Goal: Task Accomplishment & Management: Use online tool/utility

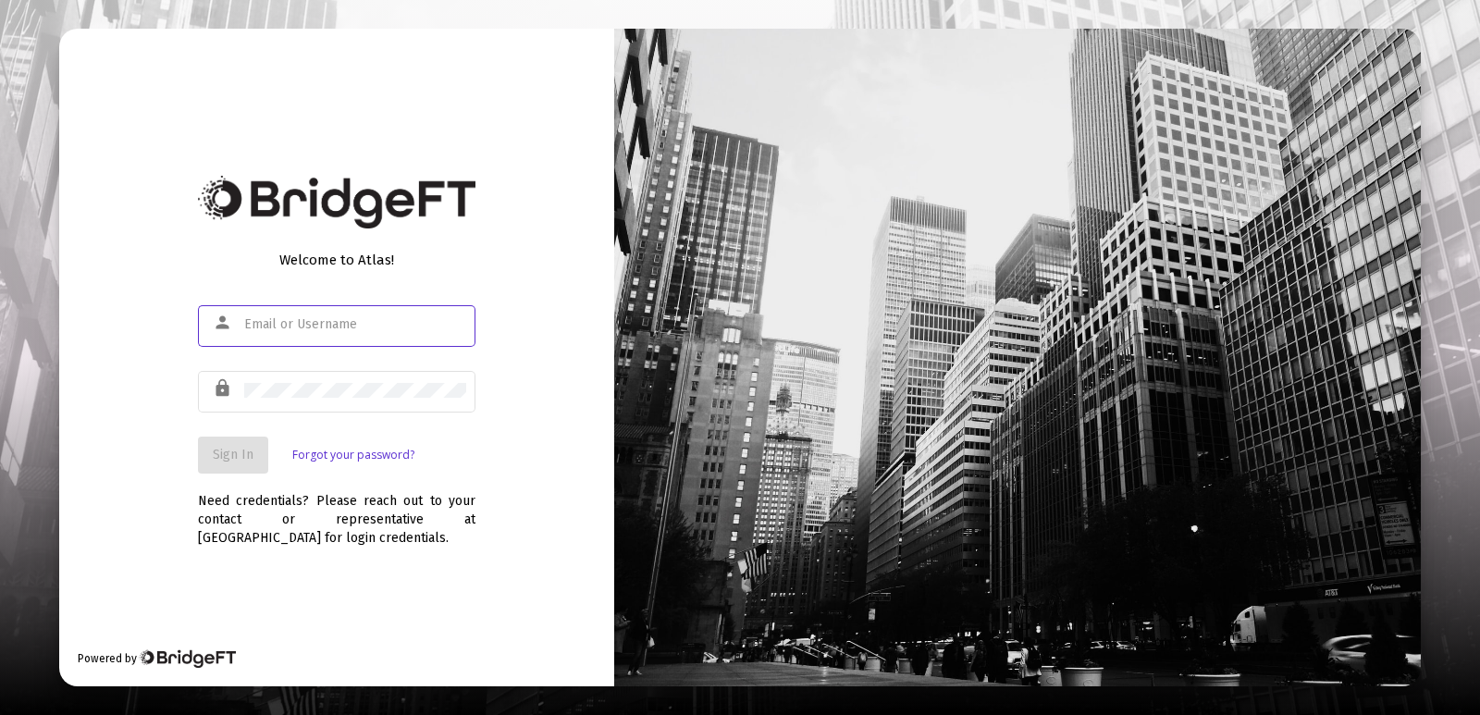
type input "[PERSON_NAME][EMAIL_ADDRESS][DOMAIN_NAME]"
click at [231, 450] on span "Sign In" at bounding box center [233, 455] width 41 height 16
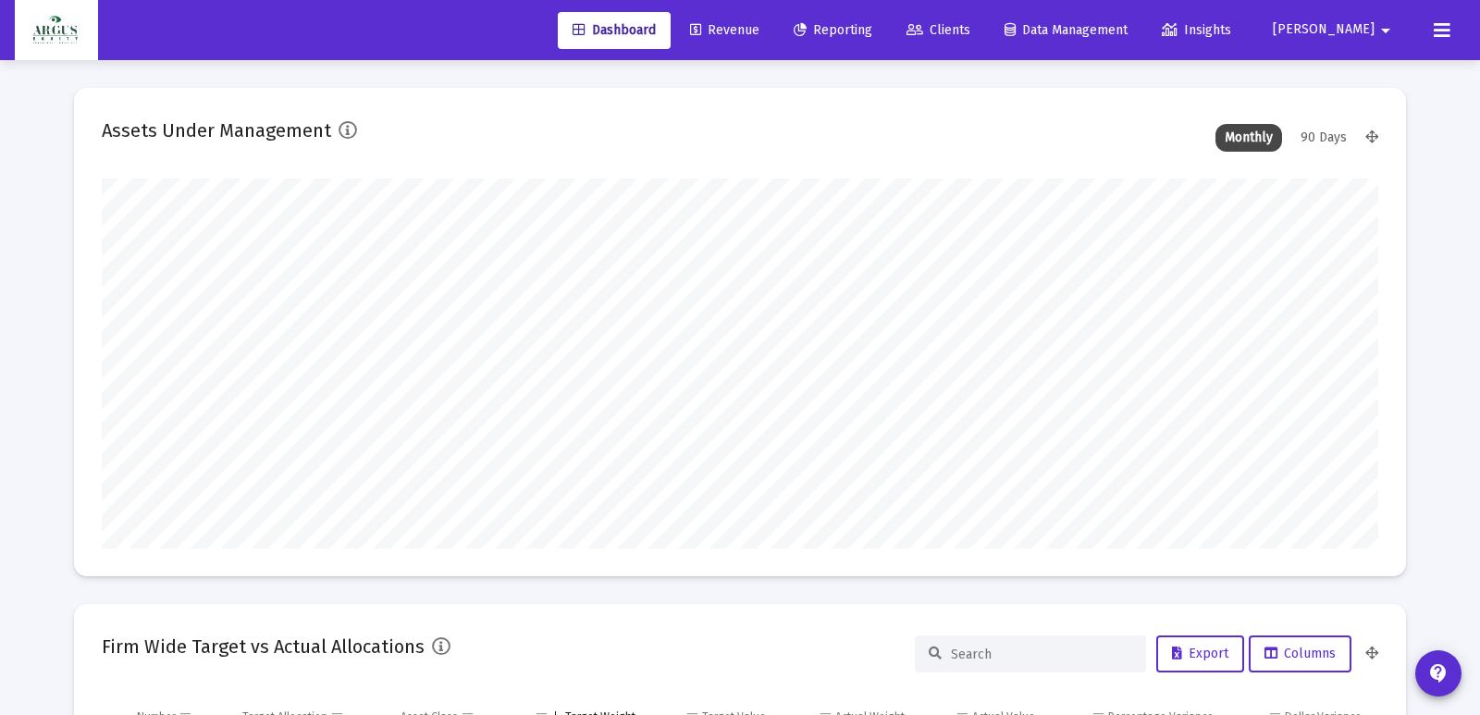
type input "[DATE]"
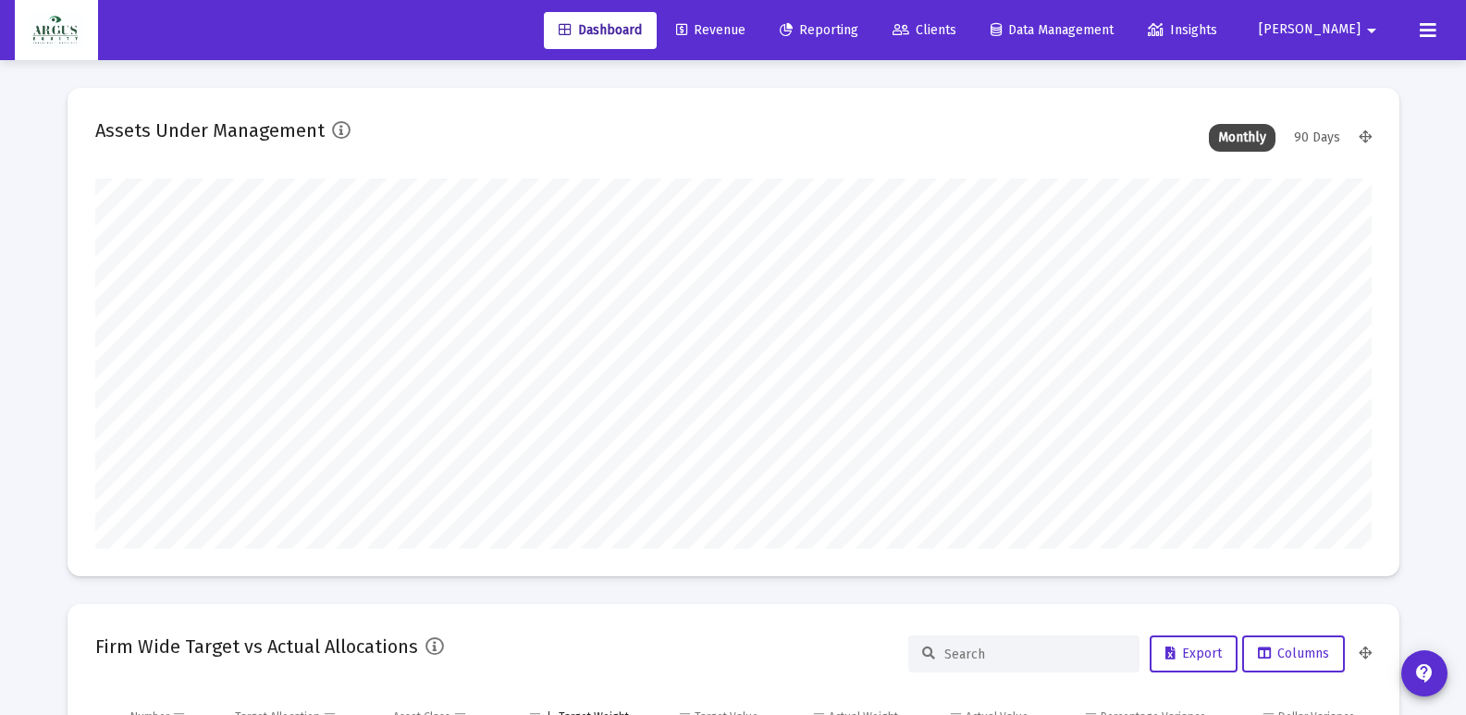
scroll to position [370, 597]
click at [746, 37] on span "Revenue" at bounding box center [710, 30] width 69 height 16
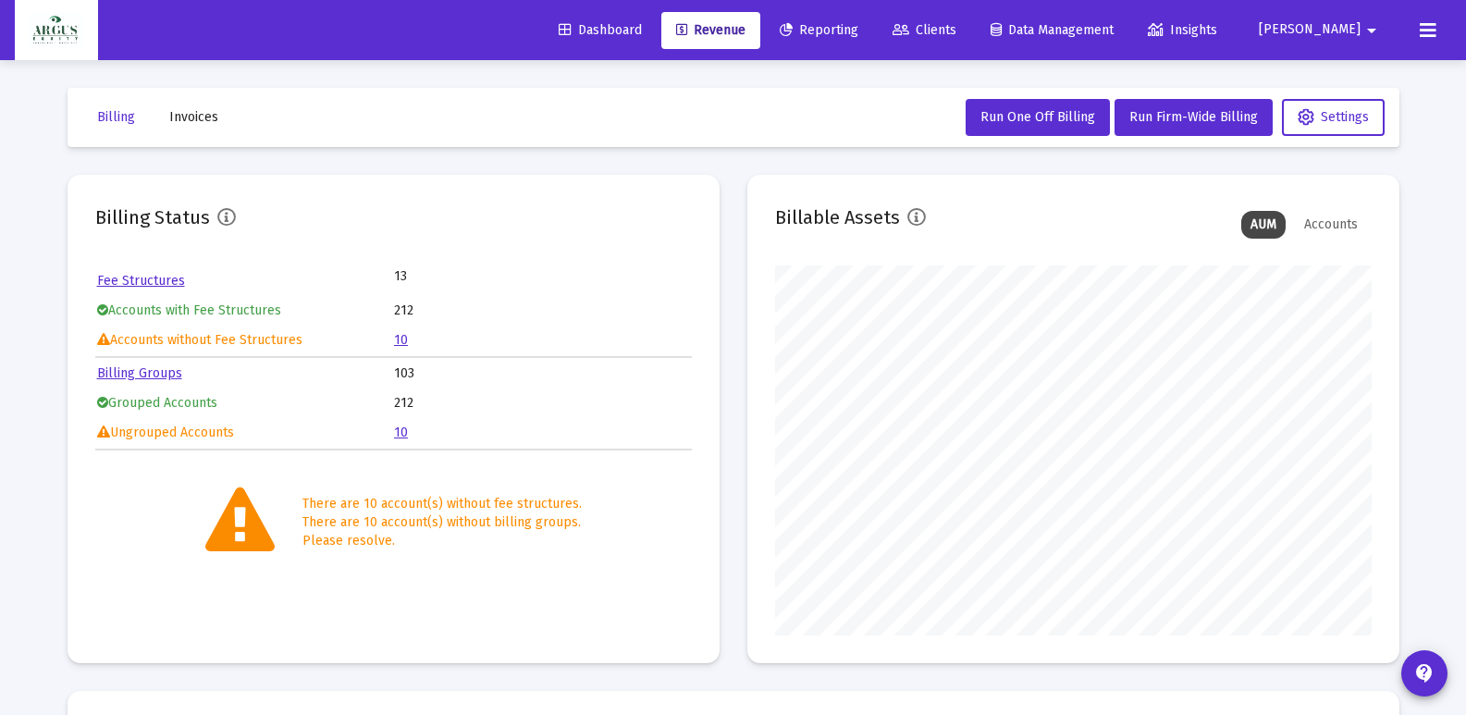
scroll to position [370, 597]
click at [1174, 125] on button "Run Firm-Wide Billing" at bounding box center [1194, 117] width 158 height 37
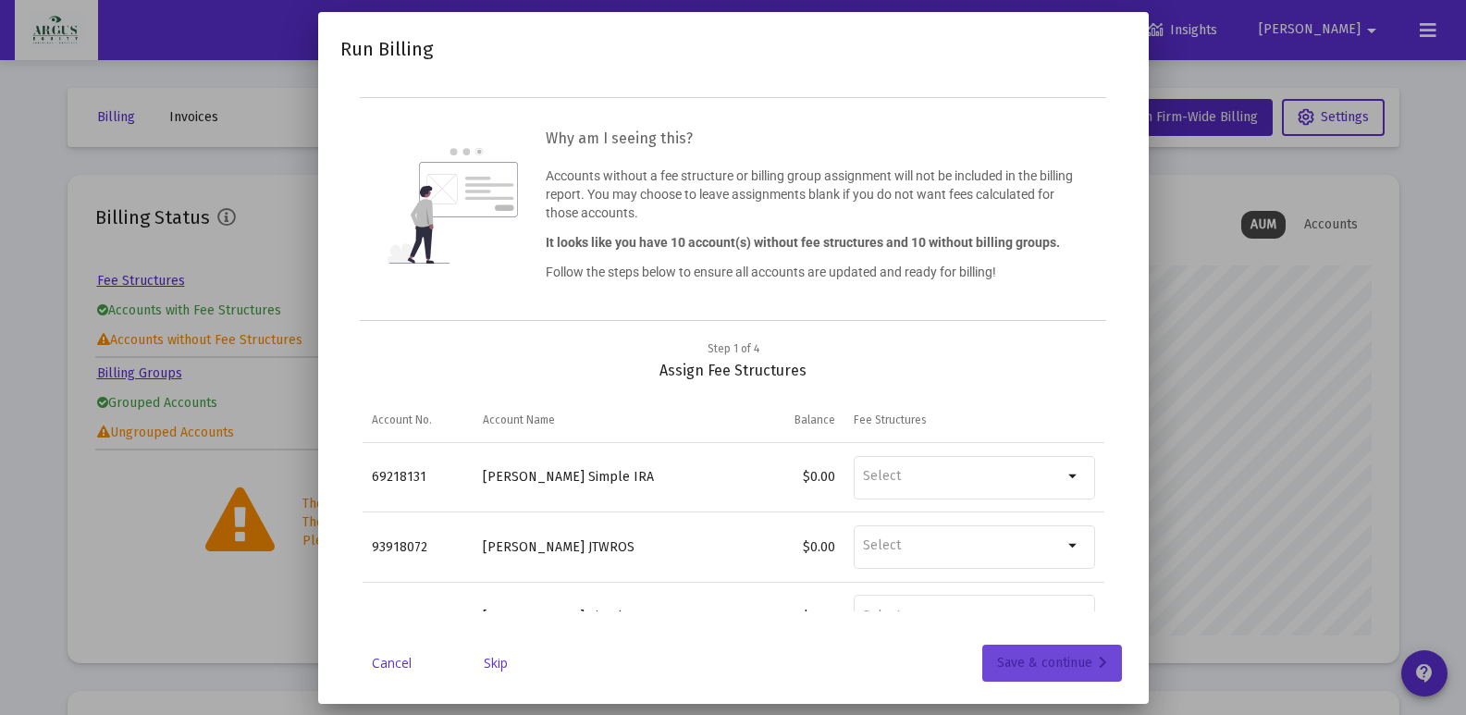
click at [1058, 663] on div "Save & continue" at bounding box center [1052, 663] width 110 height 37
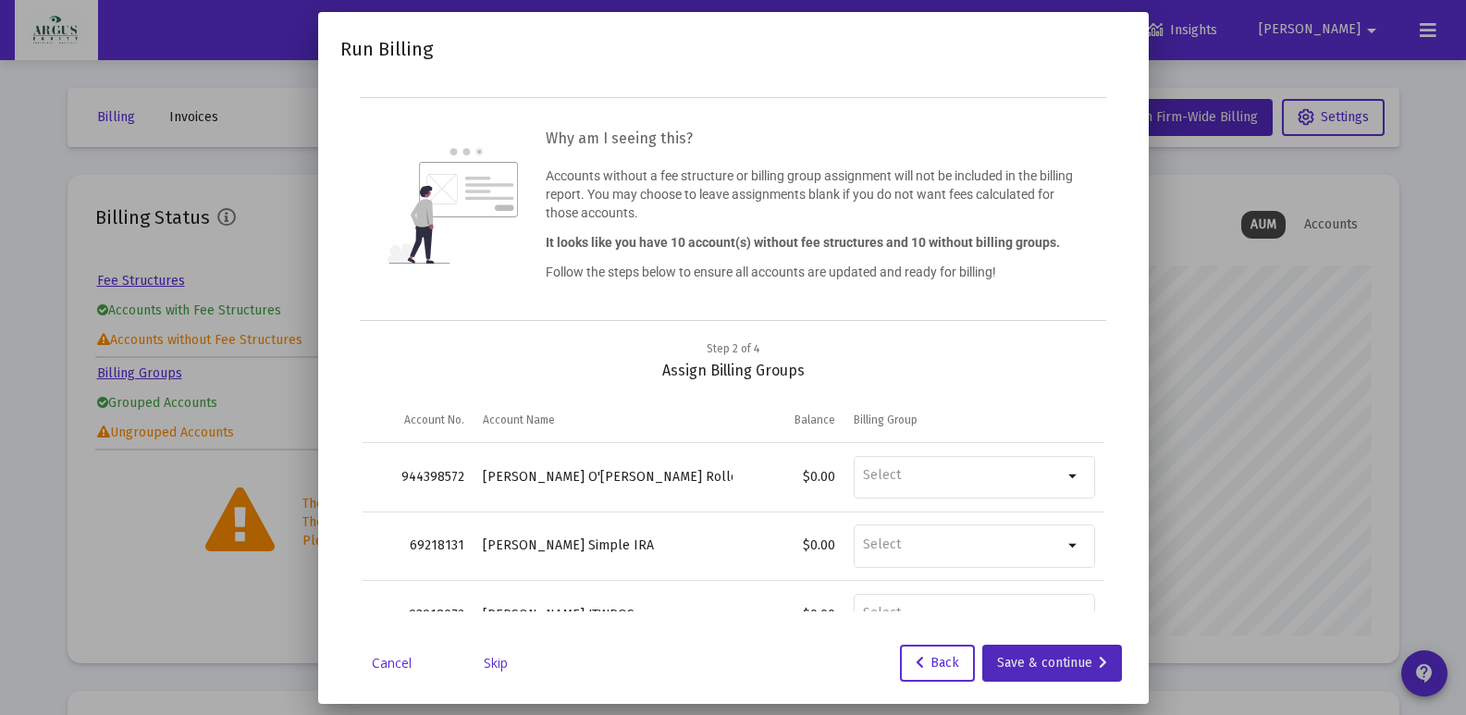
click at [1058, 663] on div "Save & continue" at bounding box center [1052, 663] width 110 height 37
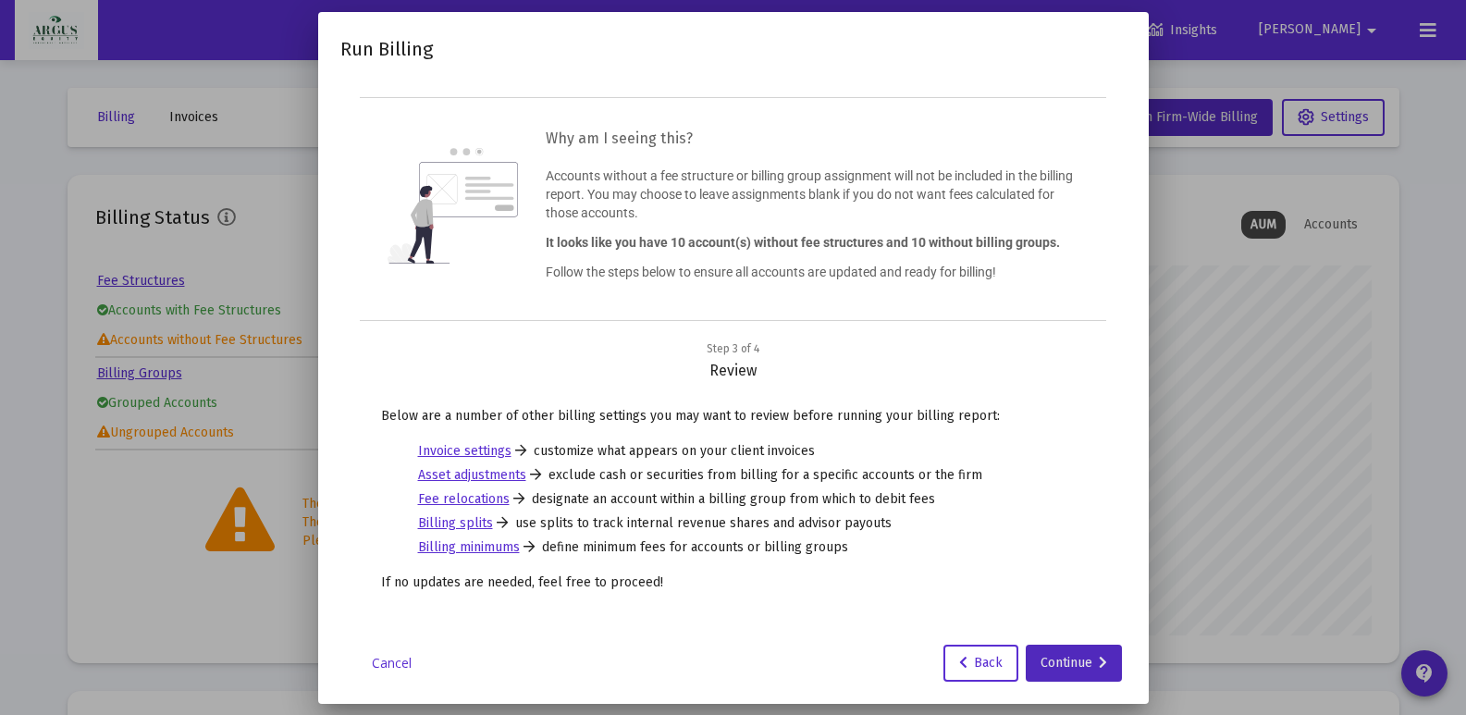
click at [1058, 663] on div "Continue" at bounding box center [1074, 663] width 67 height 37
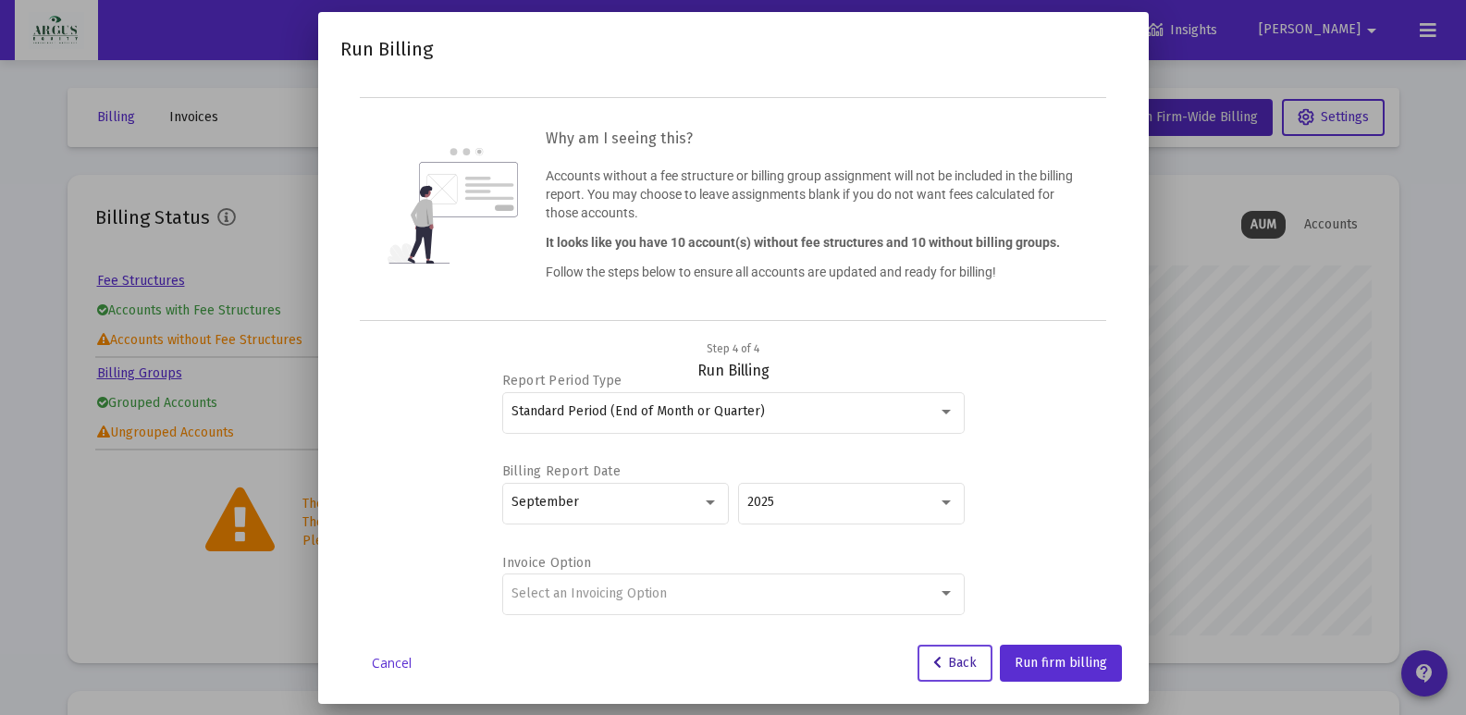
click at [925, 668] on button "Back" at bounding box center [955, 663] width 75 height 37
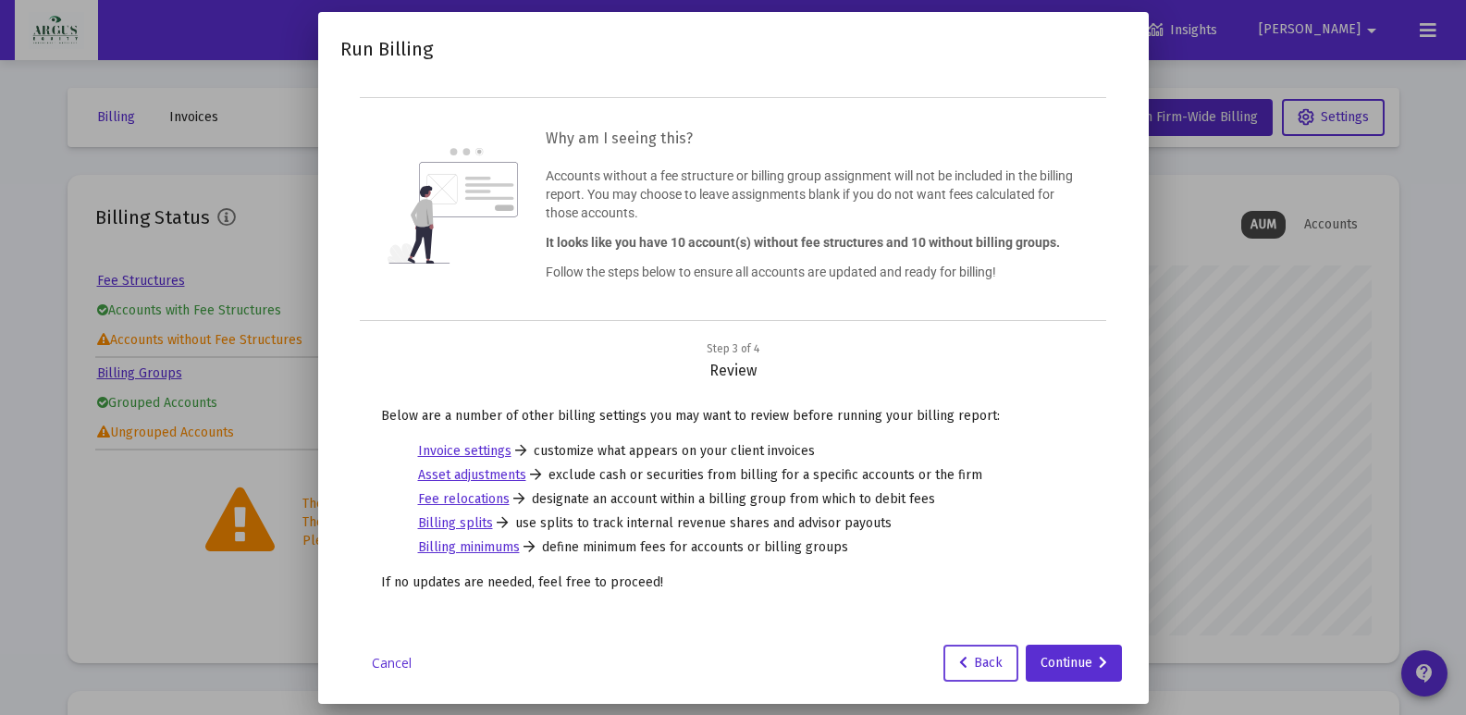
click at [925, 668] on div "Cancel Back Continue" at bounding box center [733, 663] width 786 height 37
click at [967, 667] on span "Back" at bounding box center [980, 663] width 43 height 16
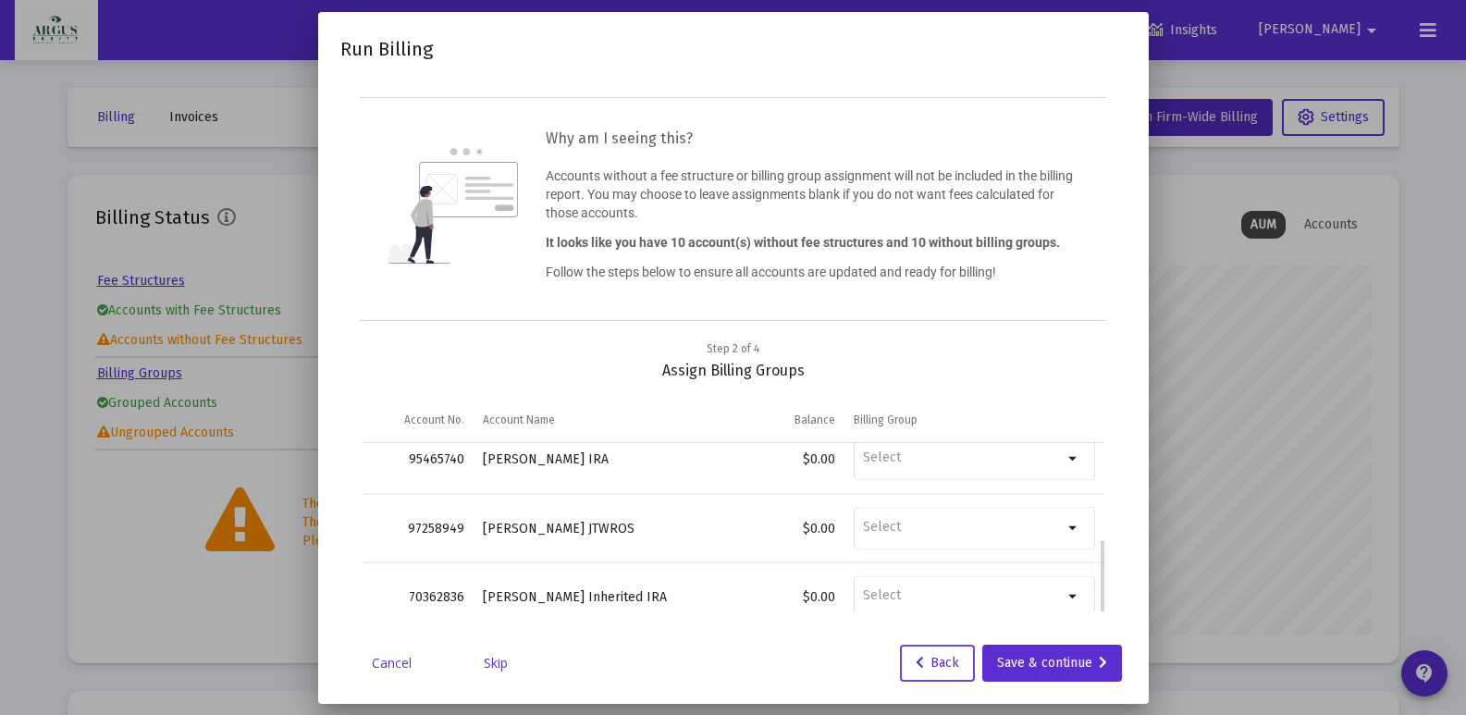
scroll to position [280, 0]
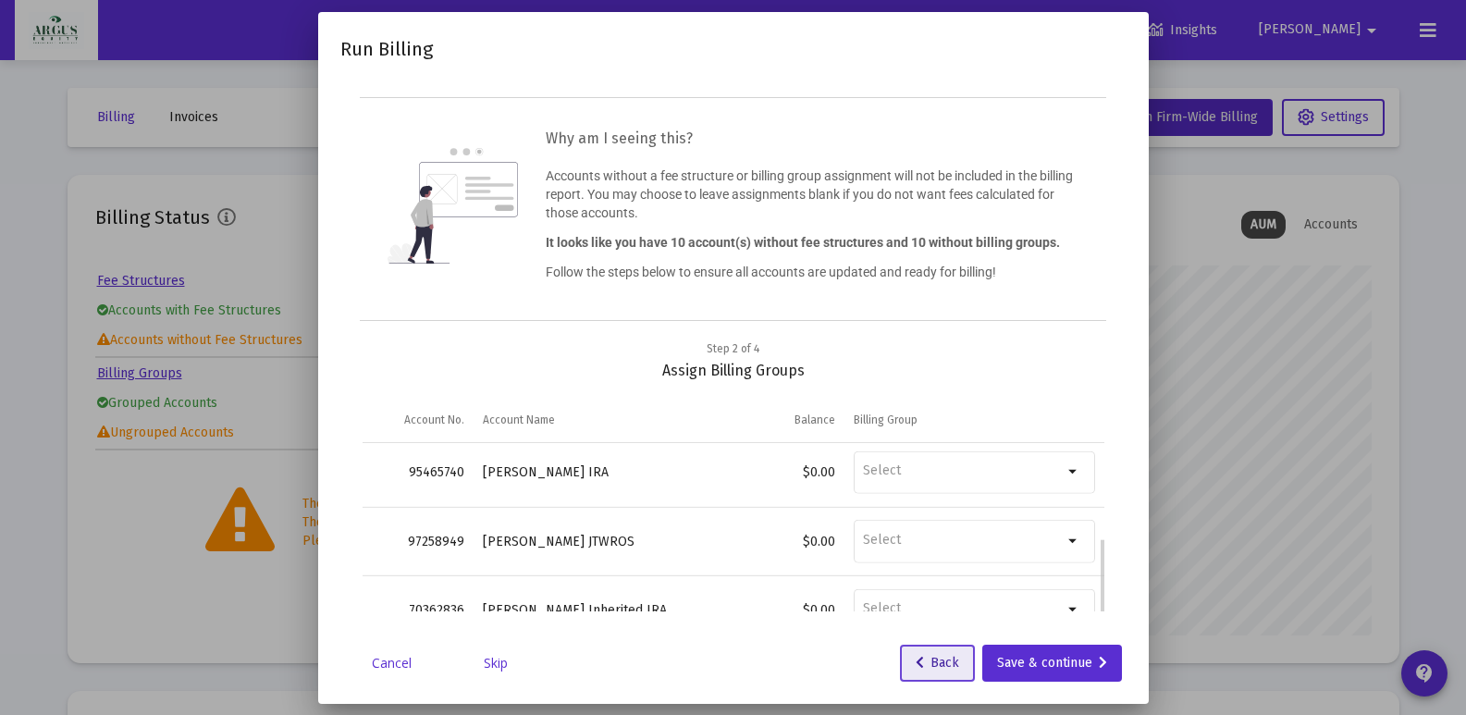
click at [928, 659] on span "Back" at bounding box center [937, 663] width 43 height 16
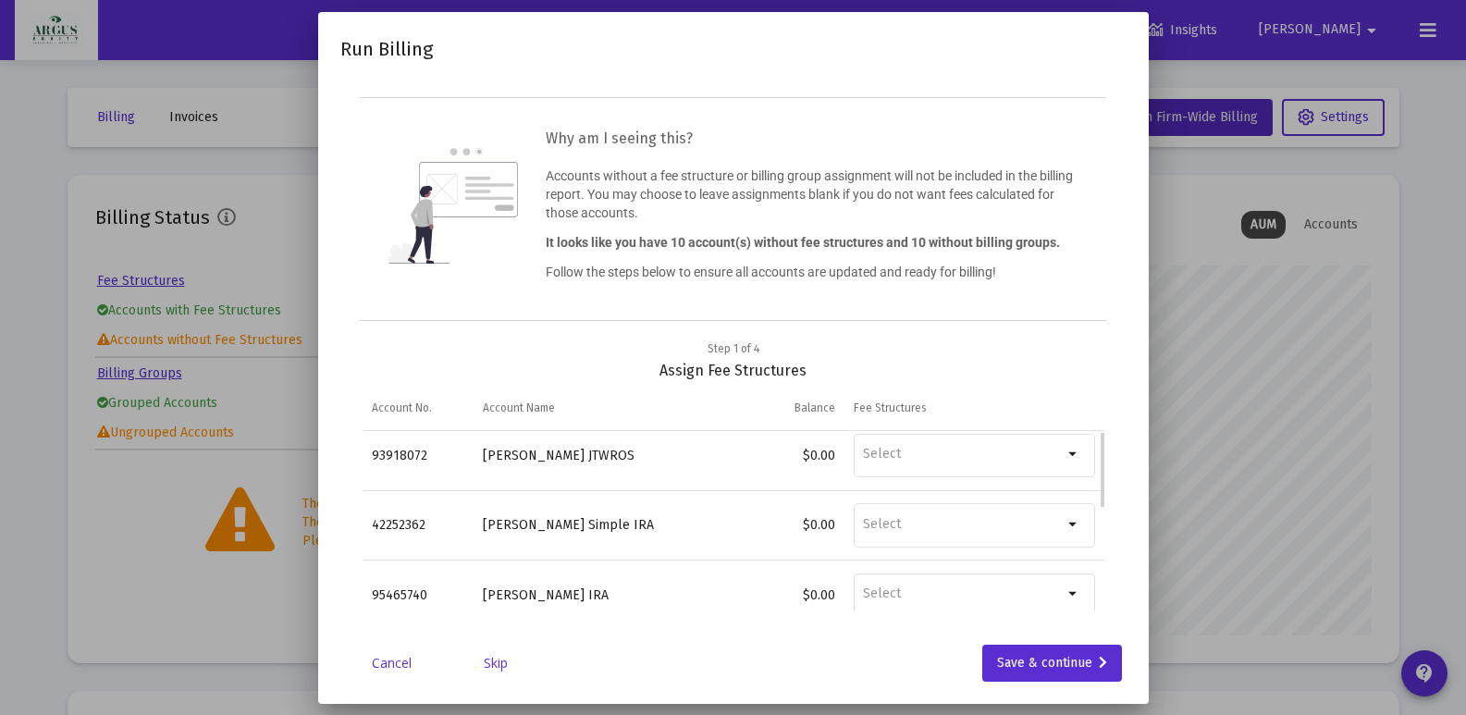
scroll to position [0, 0]
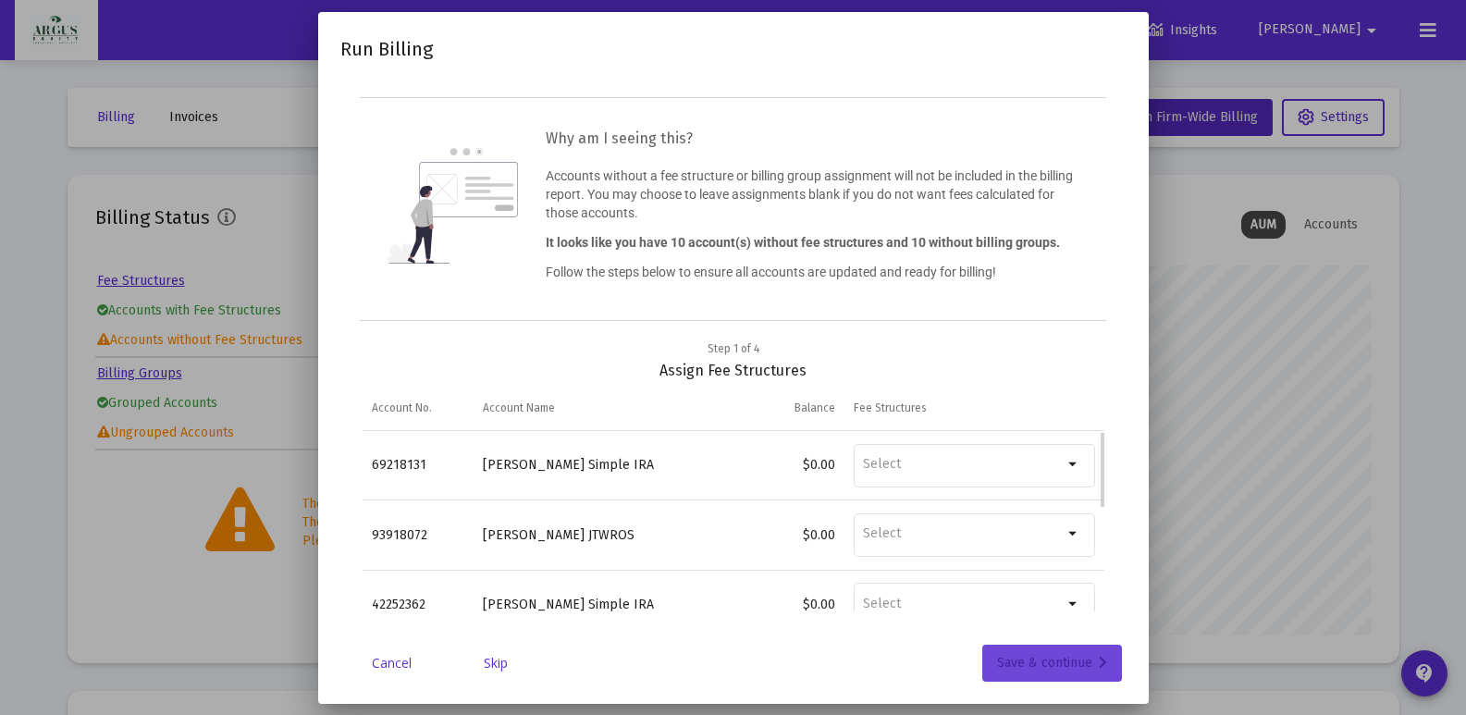
click at [1036, 662] on div "Save & continue" at bounding box center [1052, 663] width 110 height 37
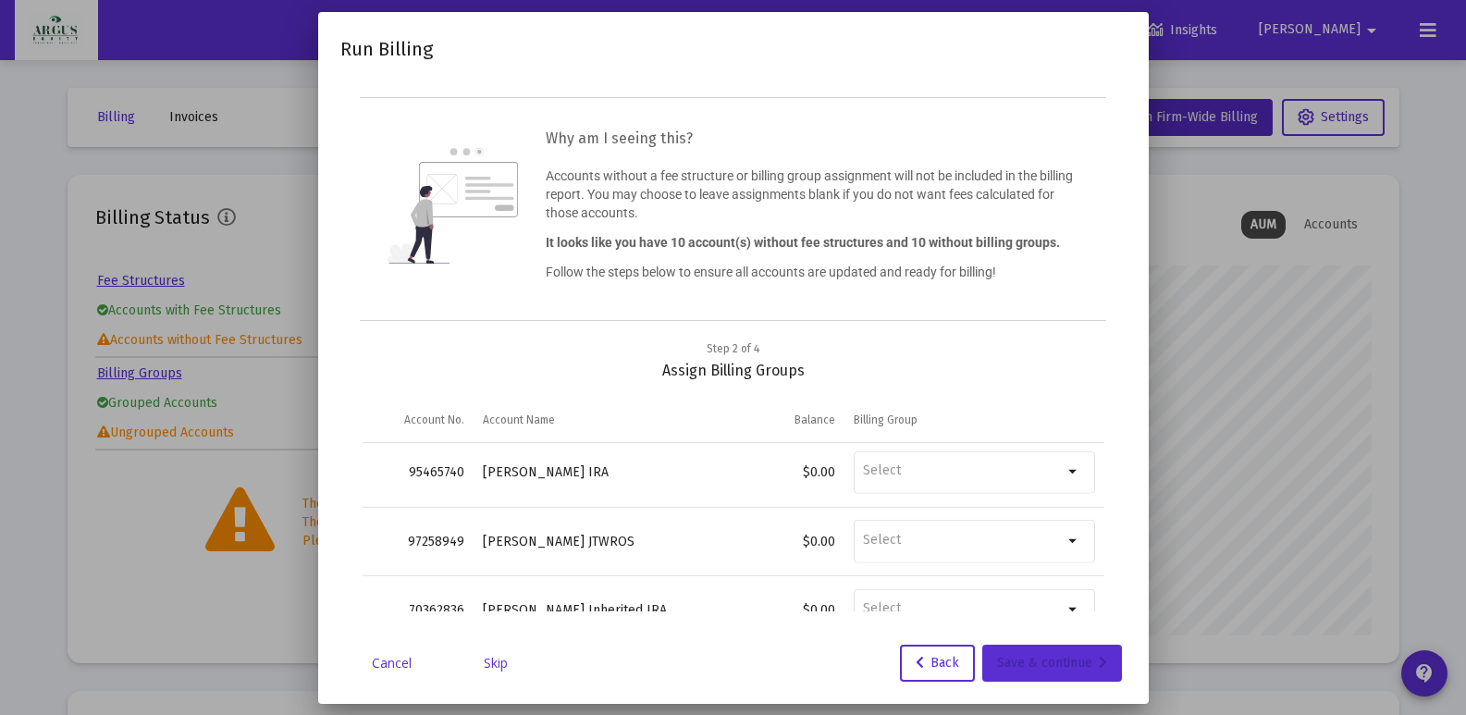
click at [1036, 662] on div "Save & continue" at bounding box center [1052, 663] width 110 height 37
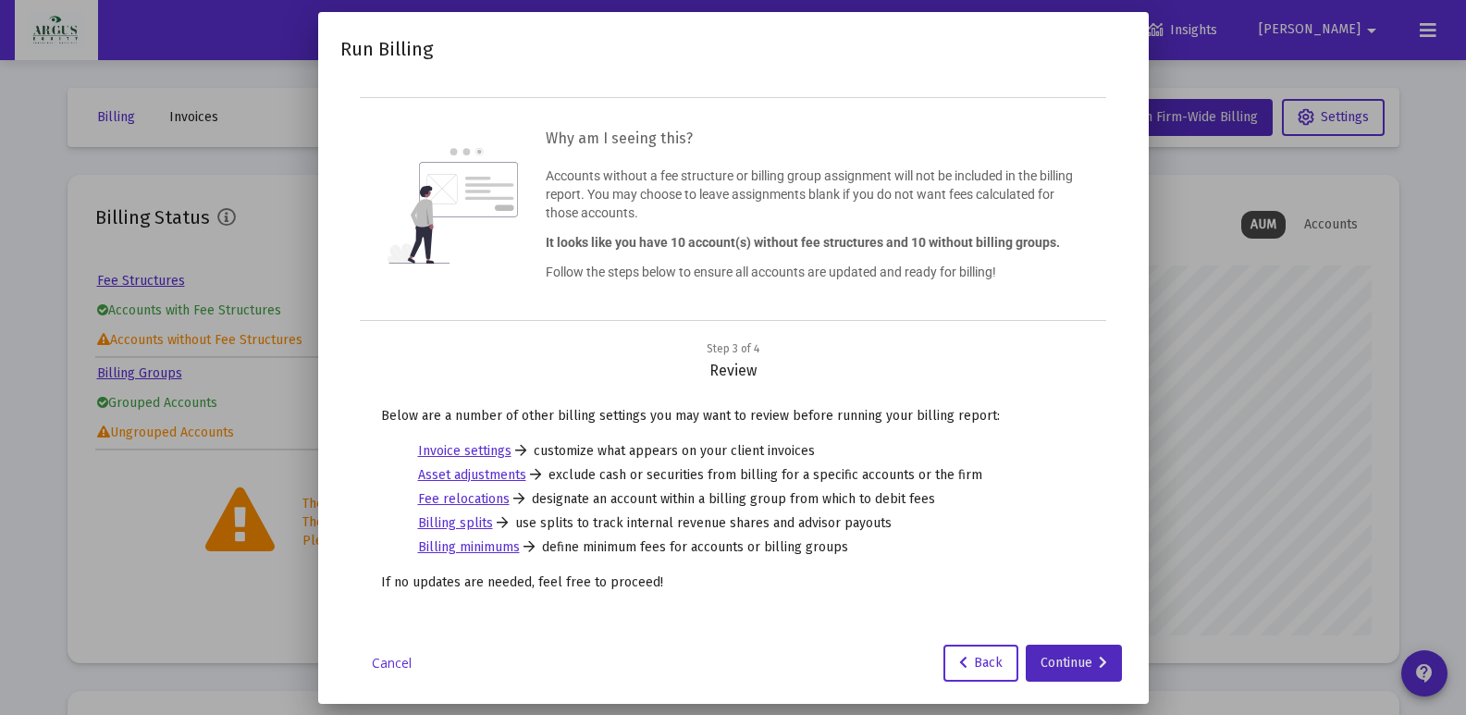
click at [1036, 662] on button "Continue" at bounding box center [1074, 663] width 96 height 37
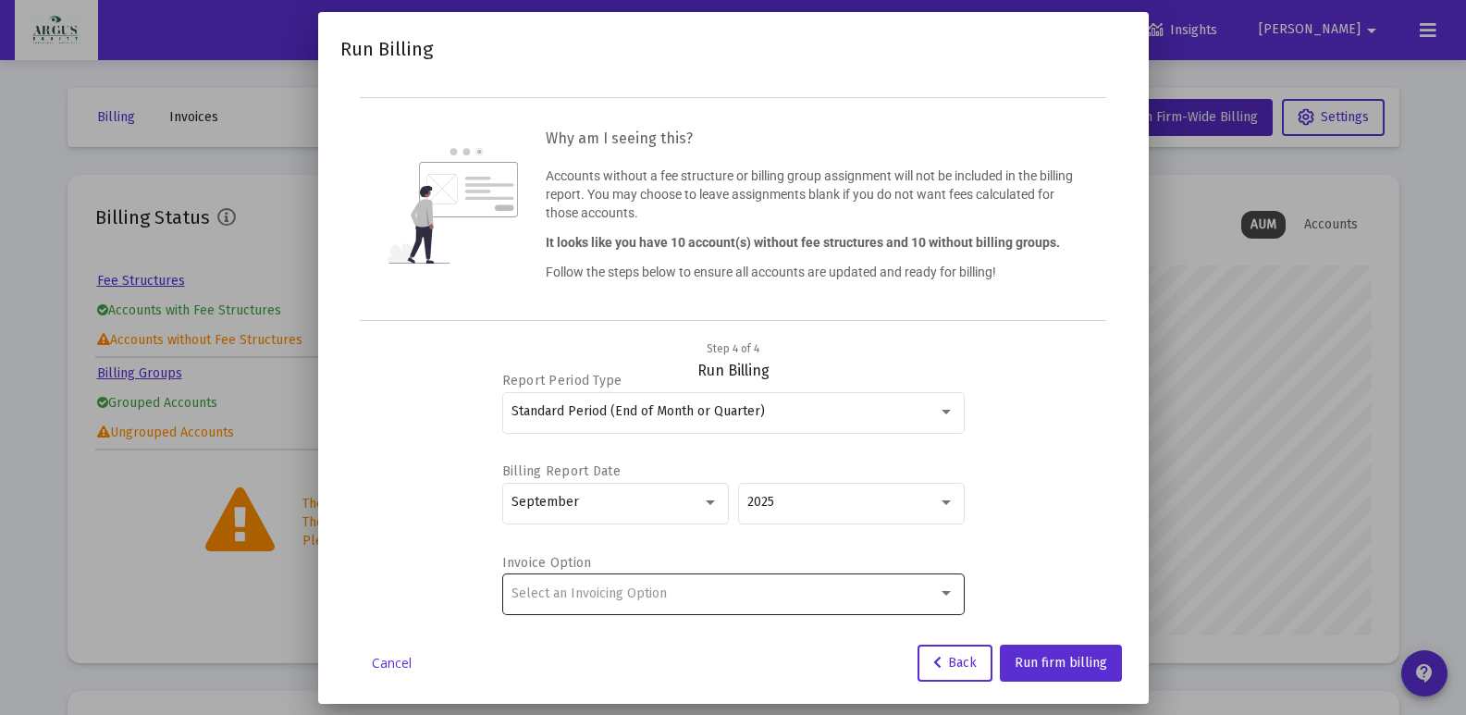
click at [687, 577] on div "Select an Invoicing Option" at bounding box center [733, 593] width 443 height 45
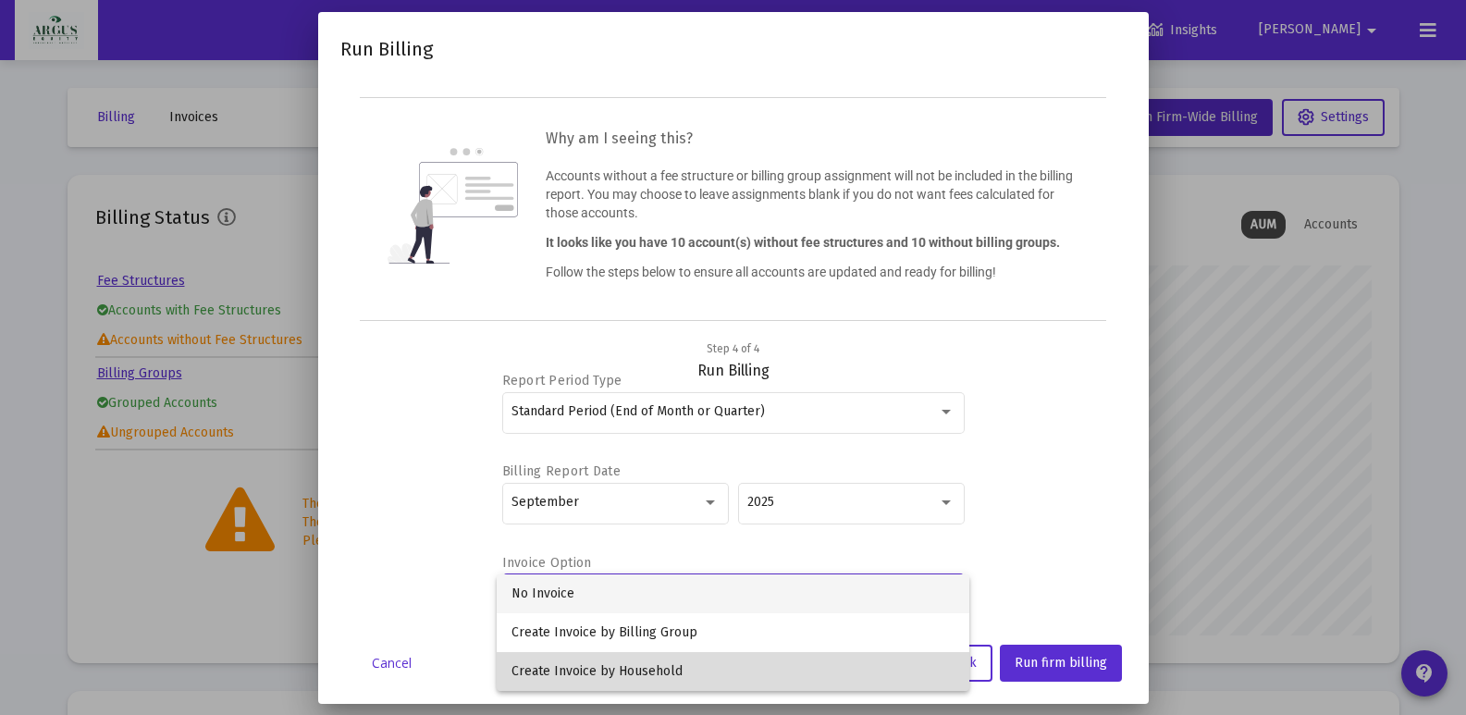
click at [596, 667] on span "Create Invoice by Household" at bounding box center [733, 671] width 443 height 39
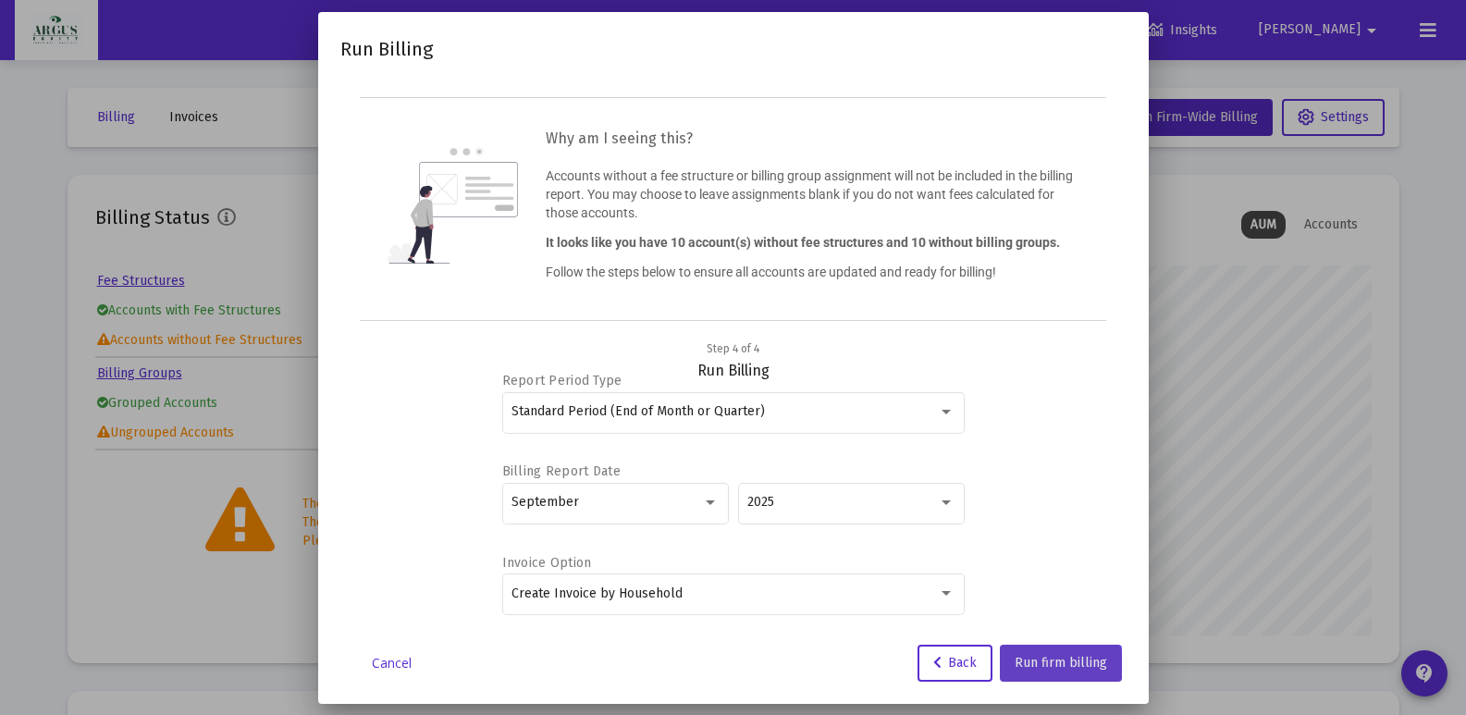
click at [1028, 678] on button "Run firm billing" at bounding box center [1061, 663] width 122 height 37
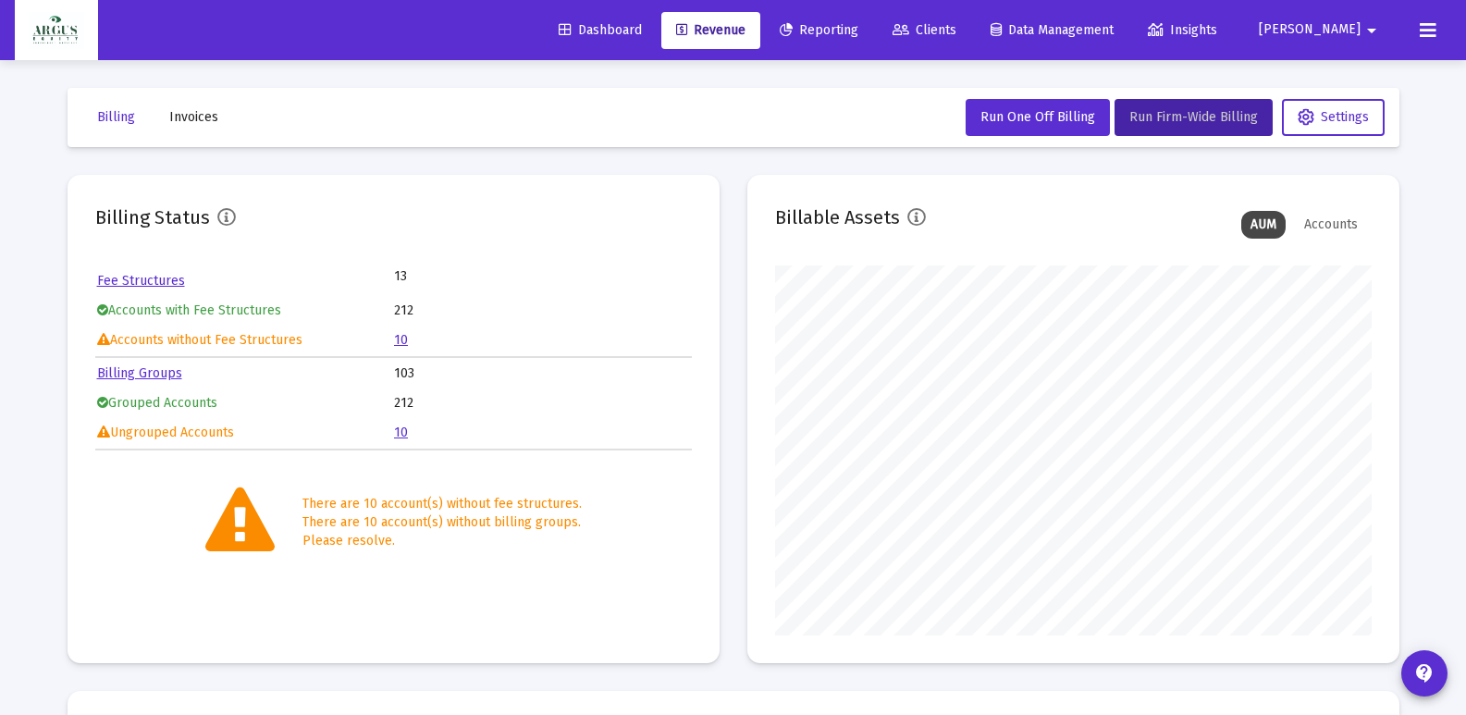
click at [957, 25] on span "Clients" at bounding box center [925, 30] width 64 height 16
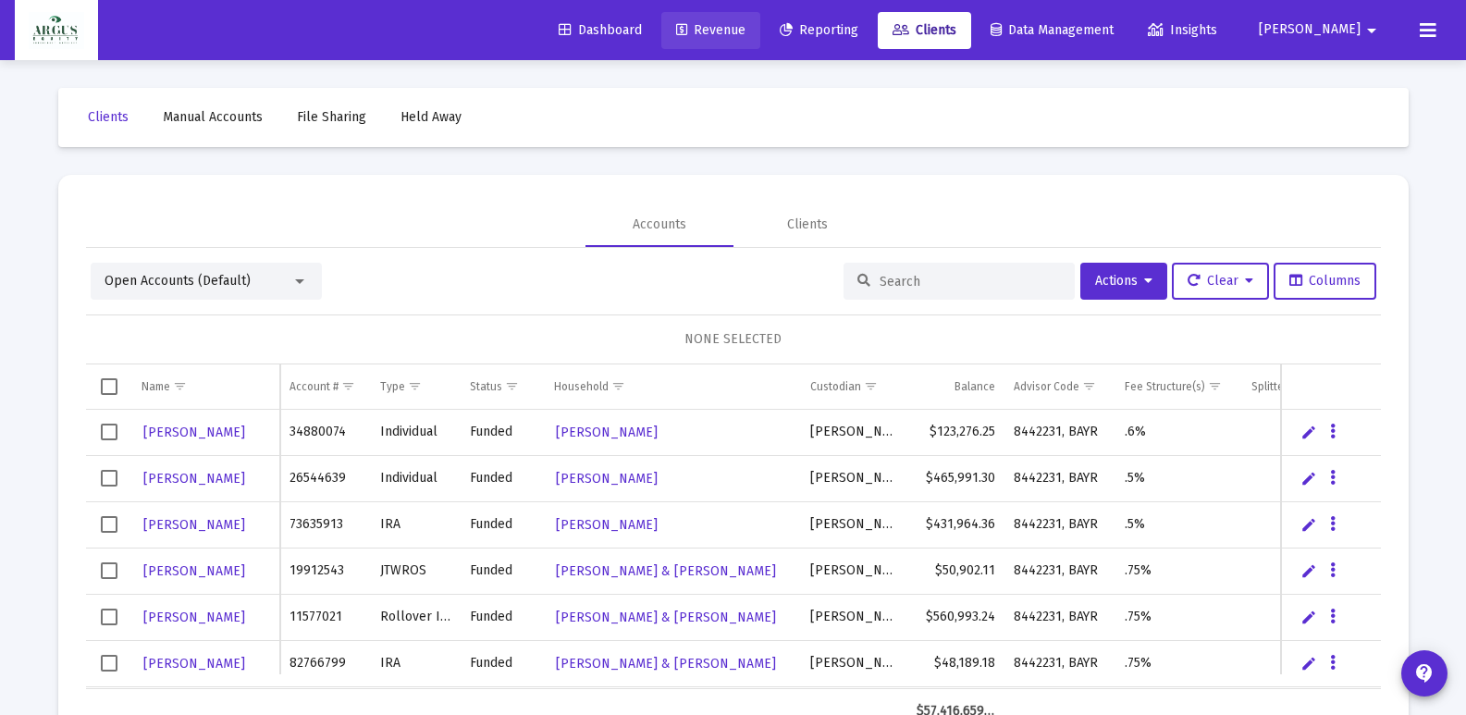
click at [758, 39] on link "Revenue" at bounding box center [710, 30] width 99 height 37
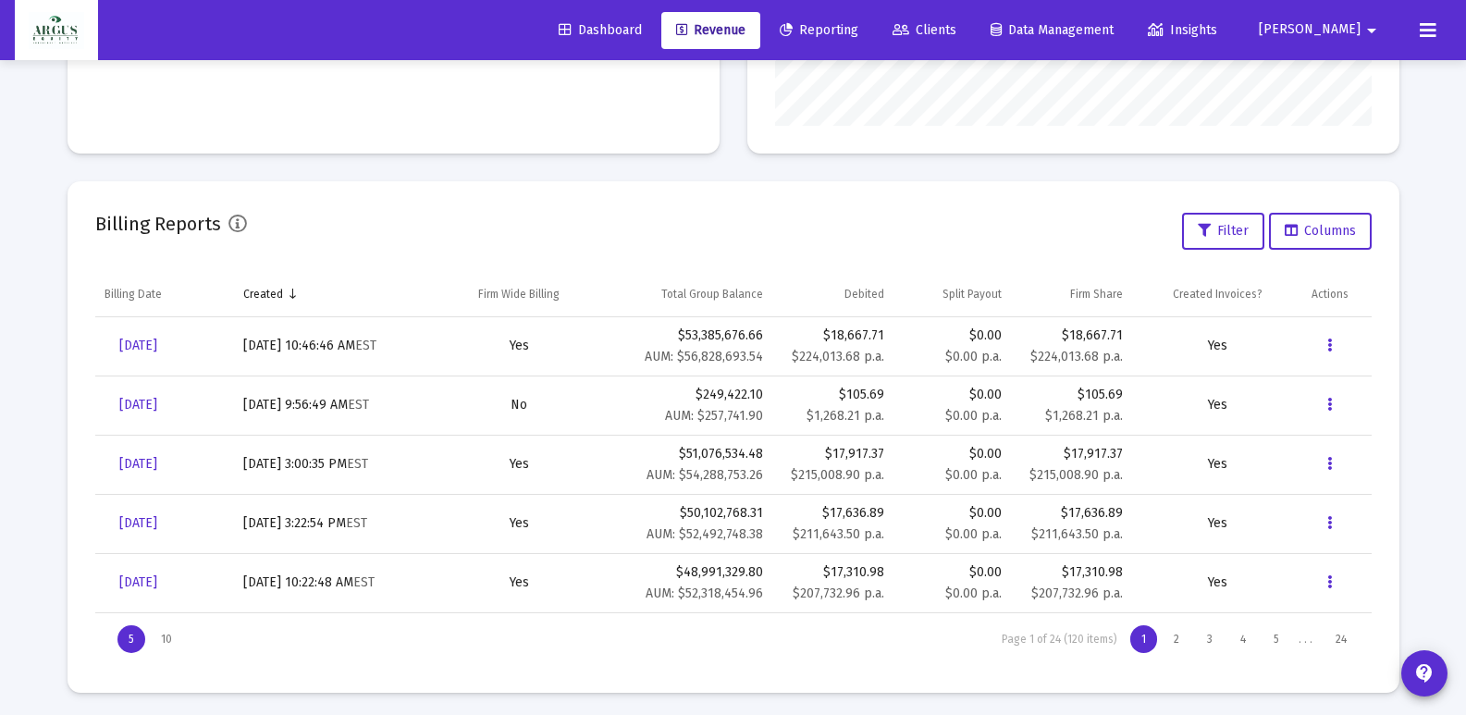
scroll to position [515, 0]
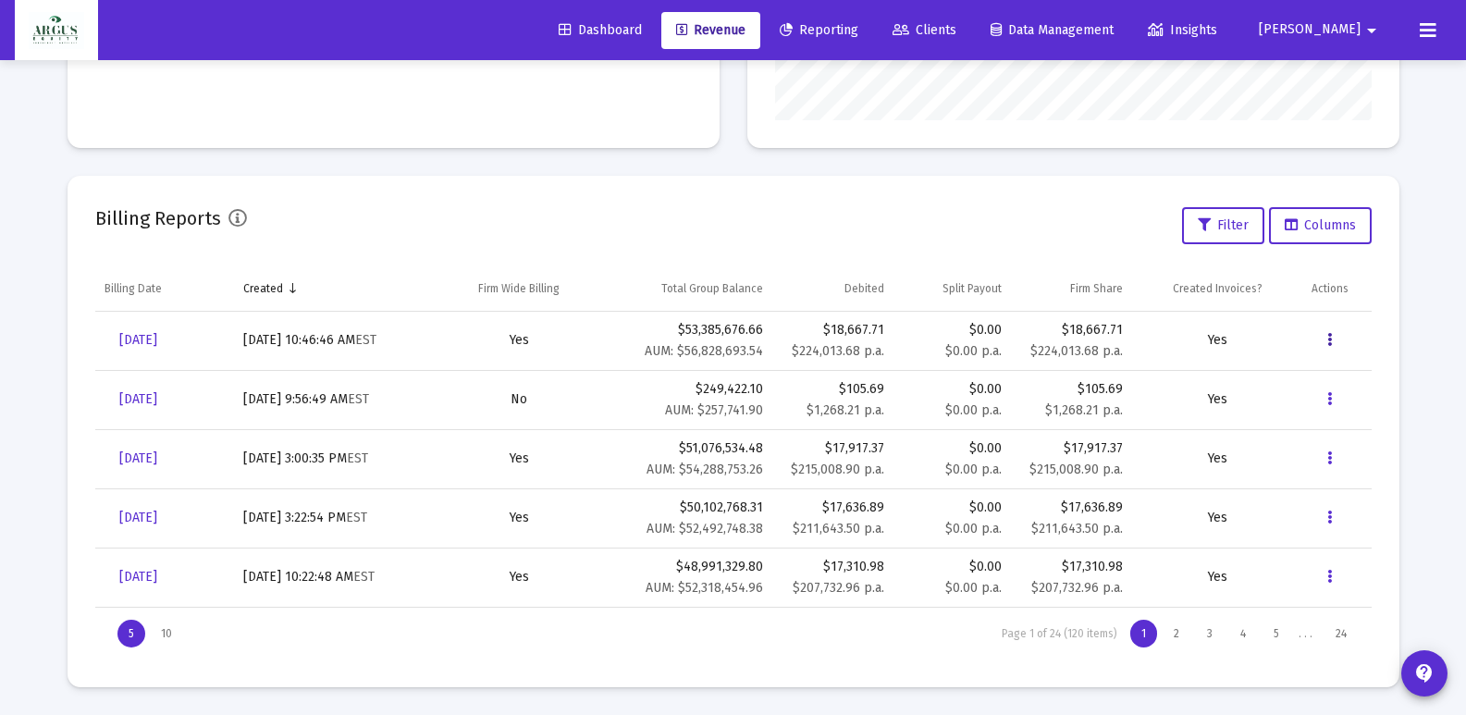
click at [1331, 332] on icon "Data grid" at bounding box center [1330, 340] width 5 height 22
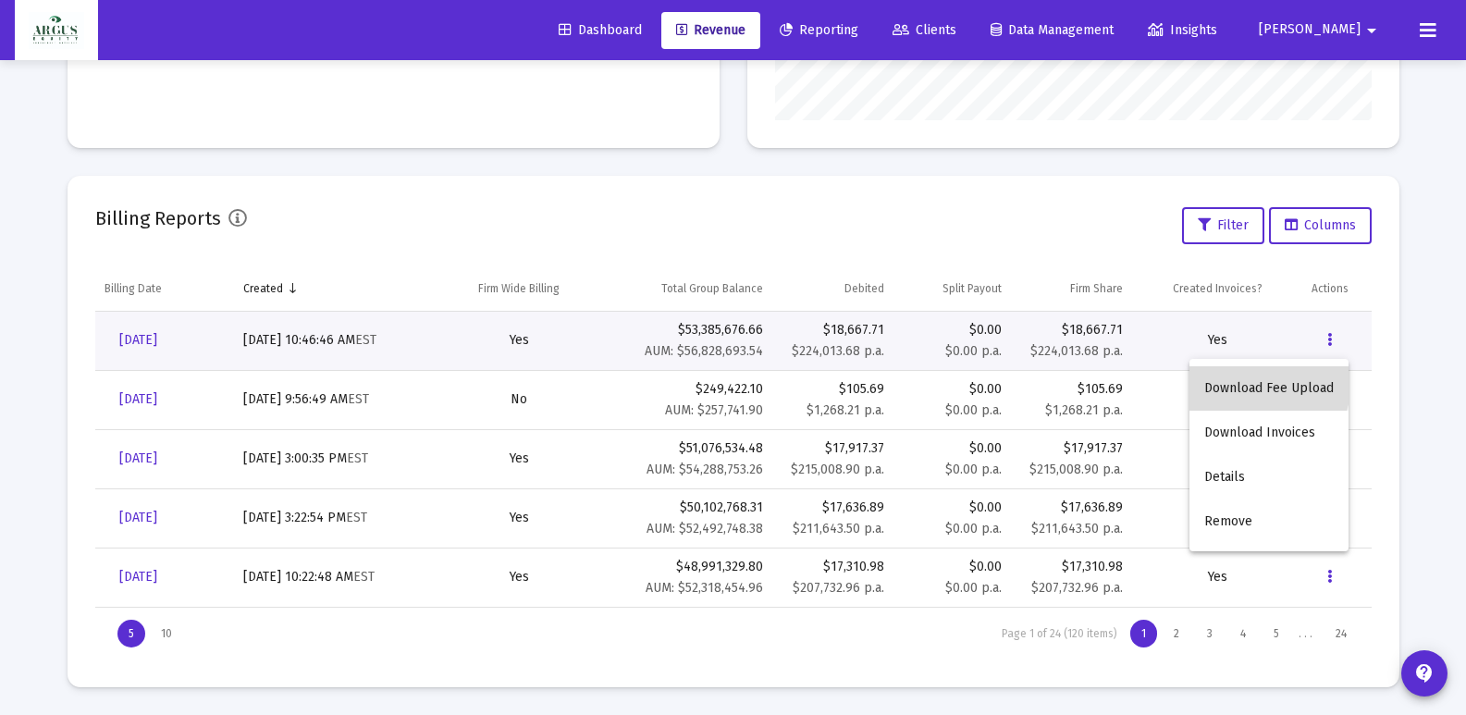
click at [1255, 385] on button "Download Fee Upload" at bounding box center [1269, 388] width 159 height 44
